Goal: Find specific page/section: Find specific page/section

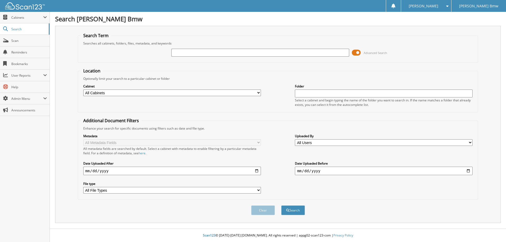
click at [217, 52] on input "text" at bounding box center [260, 53] width 178 height 8
type input "183274"
click at [281, 206] on button "Search" at bounding box center [293, 211] width 24 height 10
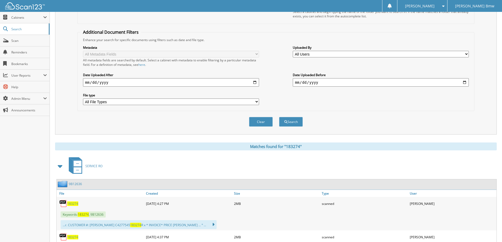
scroll to position [127, 0]
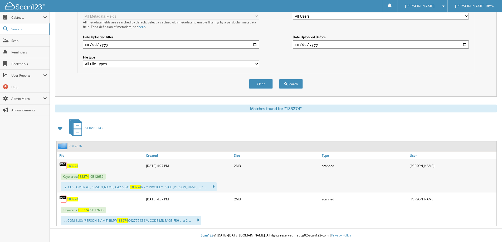
click at [77, 145] on link "9B12636" at bounding box center [75, 146] width 13 height 4
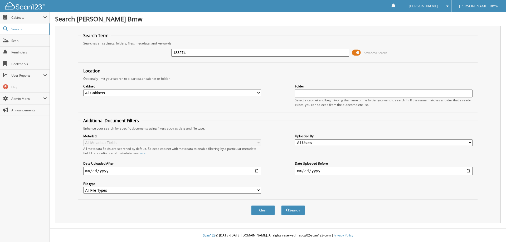
type input "183274"
click at [281, 206] on button "Search" at bounding box center [293, 211] width 24 height 10
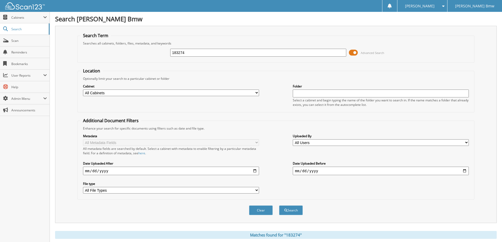
click at [491, 47] on div "Search Term Searches all cabinets, folders, files, metadata, and keywords 18327…" at bounding box center [276, 124] width 442 height 197
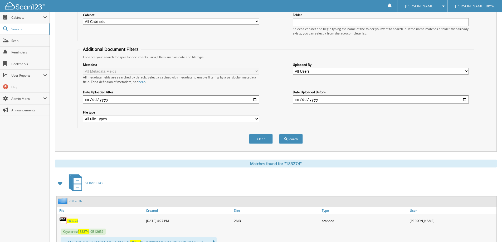
scroll to position [127, 0]
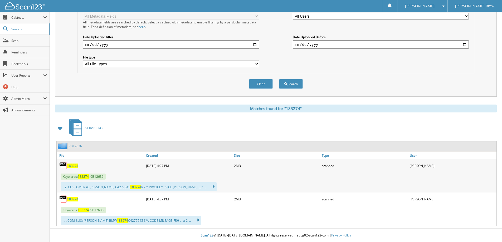
click at [73, 165] on span "183274" at bounding box center [72, 166] width 11 height 4
